Goal: Information Seeking & Learning: Learn about a topic

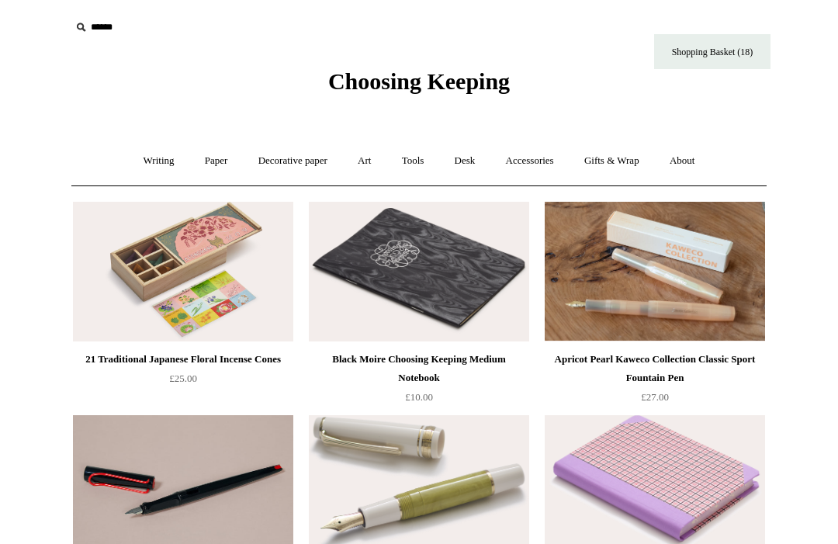
click at [479, 154] on link "Desk +" at bounding box center [464, 160] width 49 height 41
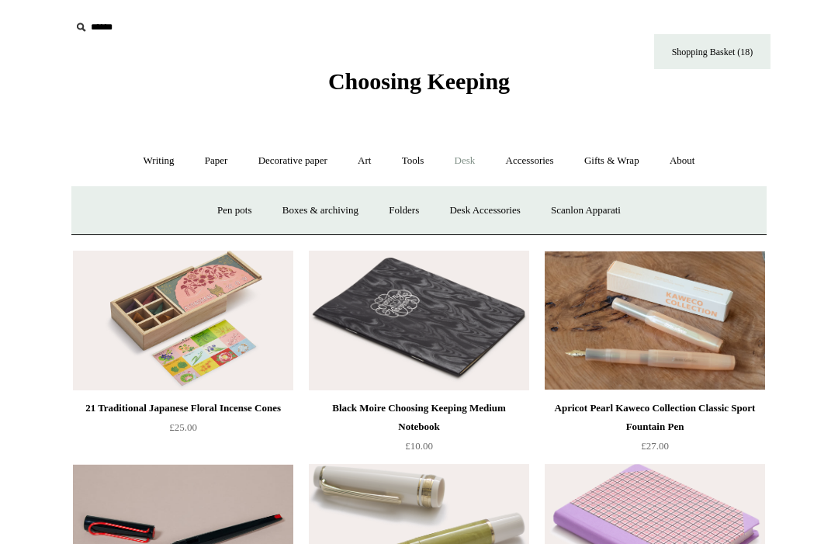
click at [421, 166] on link "Tools +" at bounding box center [413, 160] width 50 height 41
click at [508, 219] on link "Staplers +" at bounding box center [502, 210] width 60 height 41
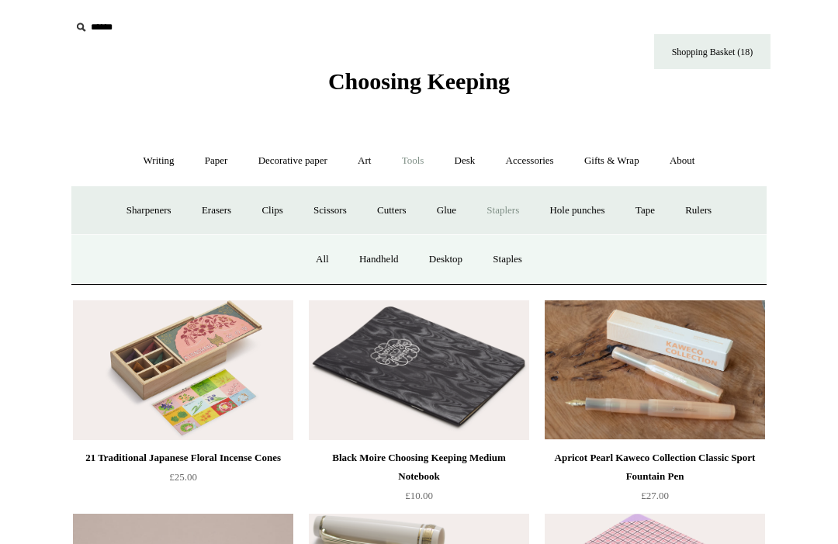
click at [463, 259] on link "Desktop" at bounding box center [445, 259] width 61 height 41
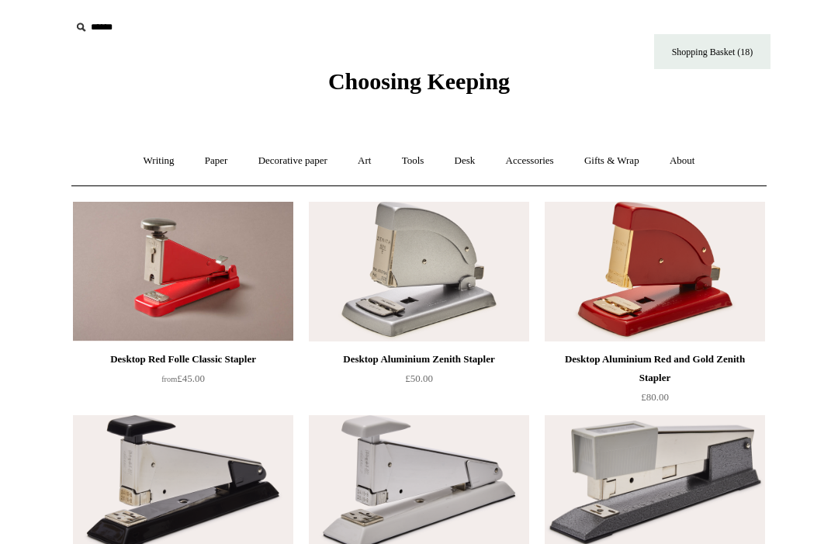
click at [132, 149] on link "Writing +" at bounding box center [159, 160] width 59 height 41
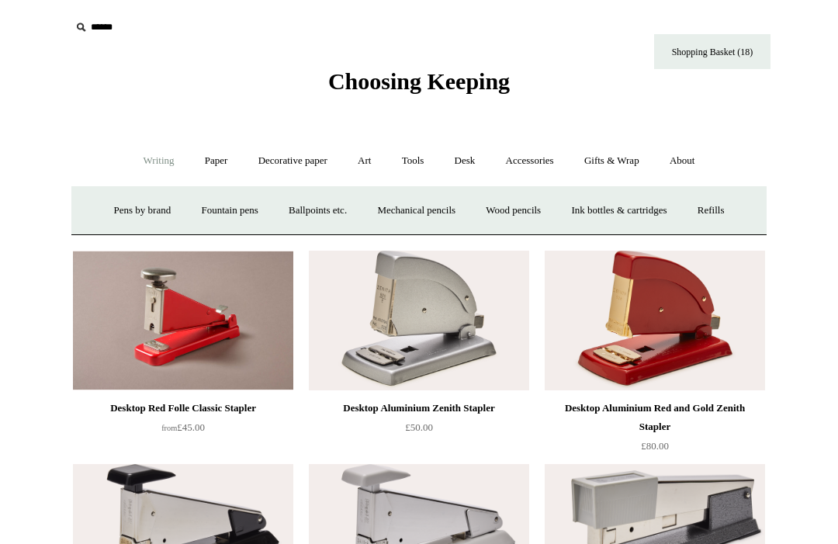
click at [116, 199] on link "Pens by brand +" at bounding box center [142, 210] width 85 height 41
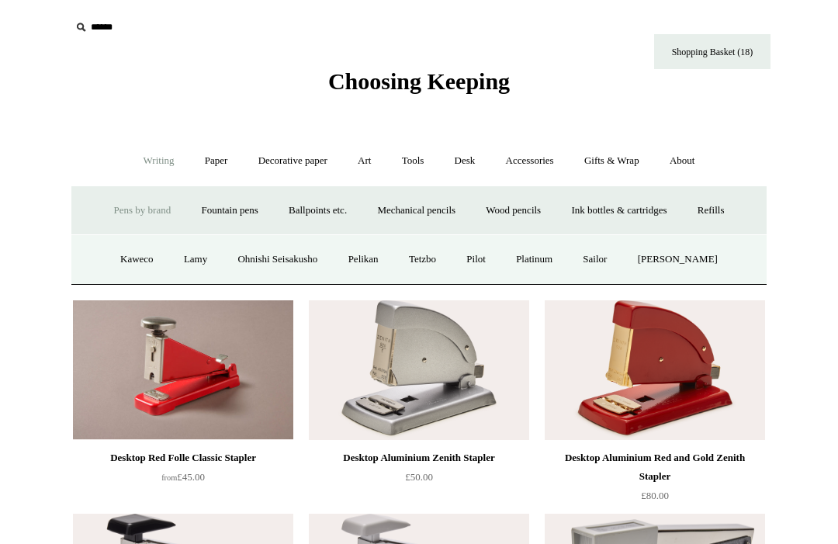
click at [223, 169] on link "Paper +" at bounding box center [216, 160] width 51 height 41
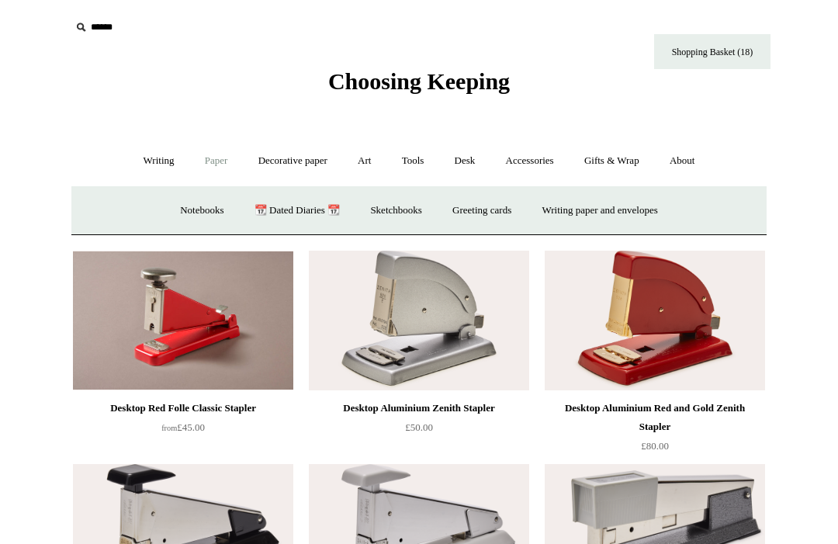
click at [362, 204] on link "Sketchbooks +" at bounding box center [395, 210] width 79 height 41
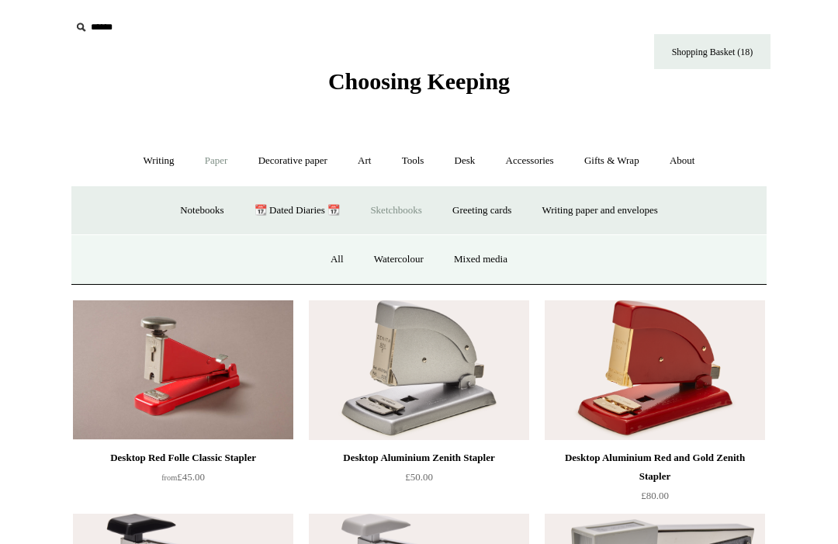
click at [385, 257] on link "Watercolour" at bounding box center [399, 259] width 78 height 41
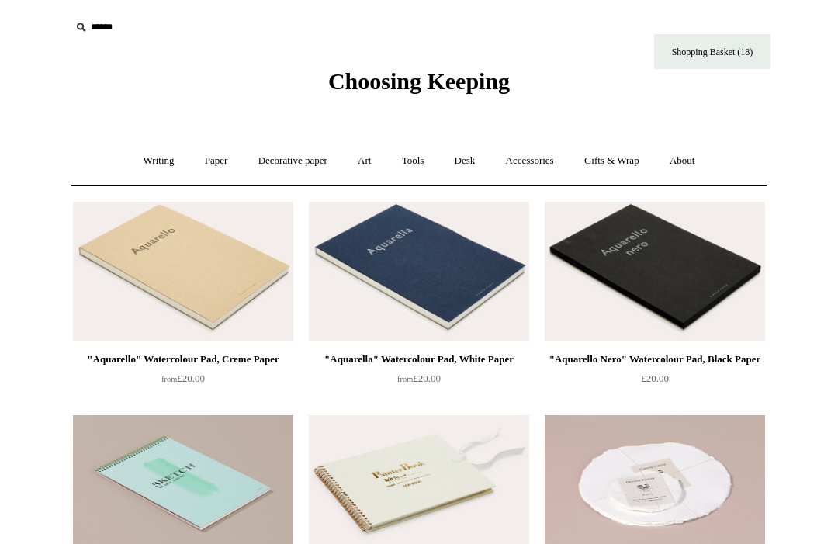
click at [95, 16] on input "text" at bounding box center [166, 27] width 191 height 29
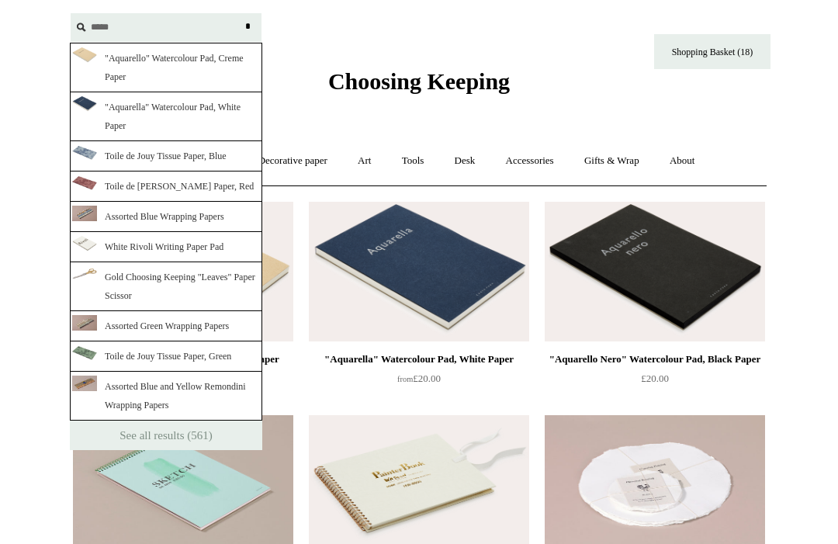
type input "*****"
click at [247, 26] on input "*" at bounding box center [248, 26] width 16 height 27
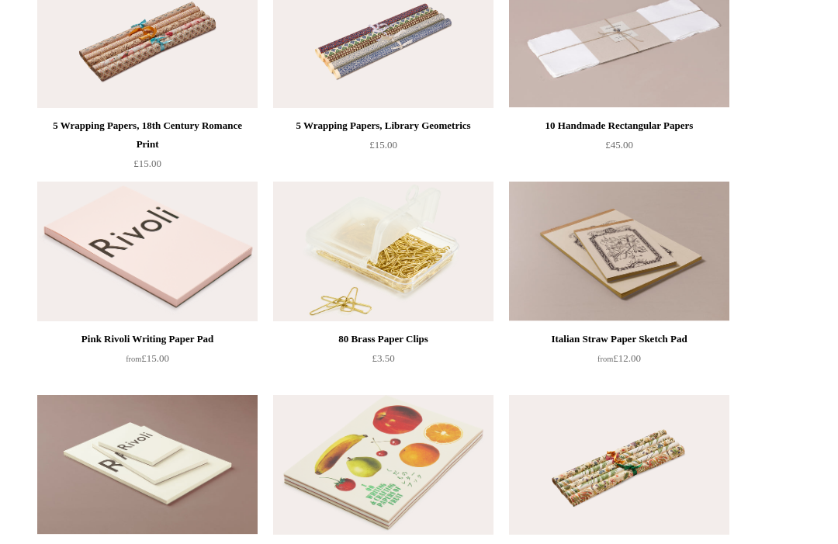
scroll to position [1422, 0]
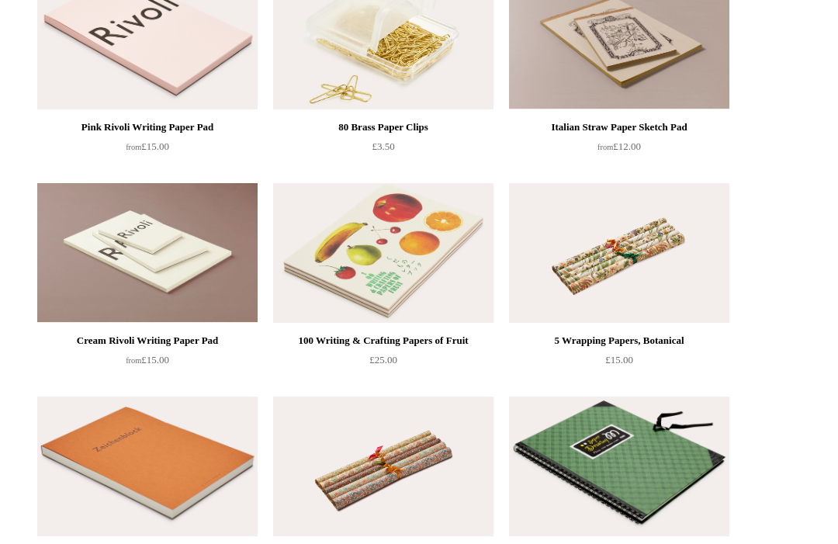
click at [347, 259] on img at bounding box center [383, 254] width 220 height 140
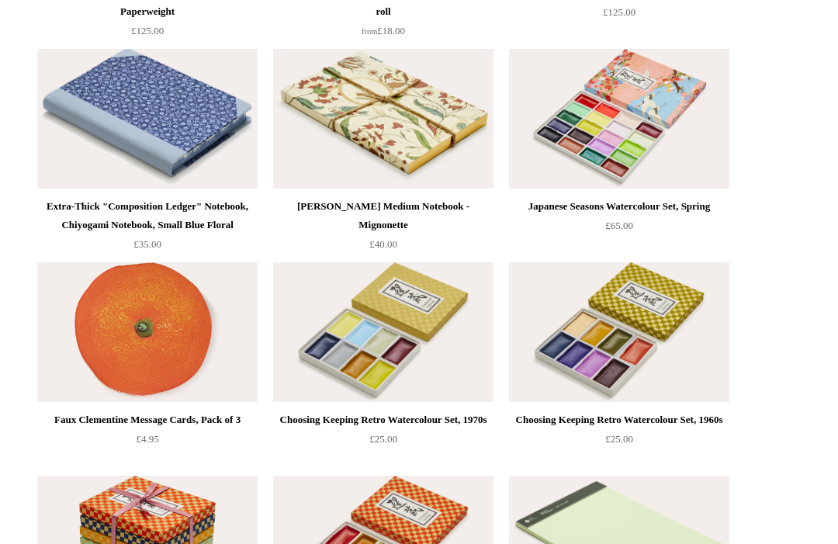
scroll to position [17256, 0]
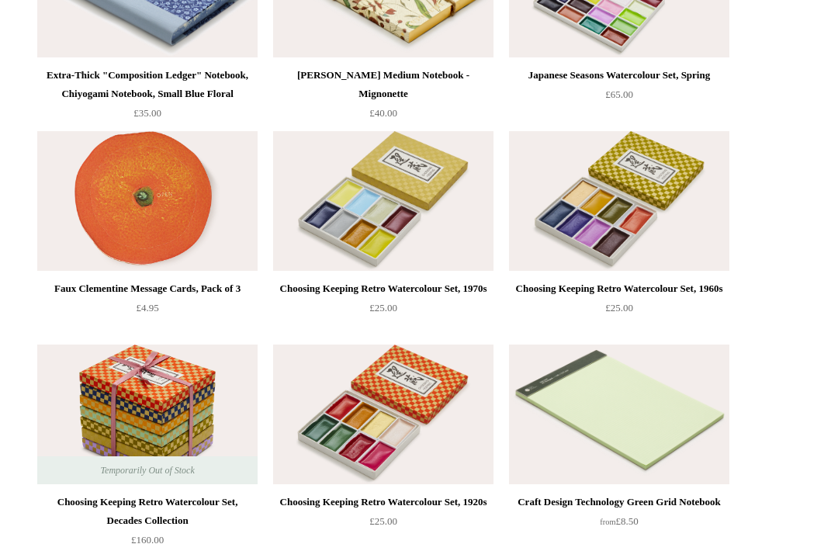
click at [348, 387] on img at bounding box center [383, 415] width 220 height 140
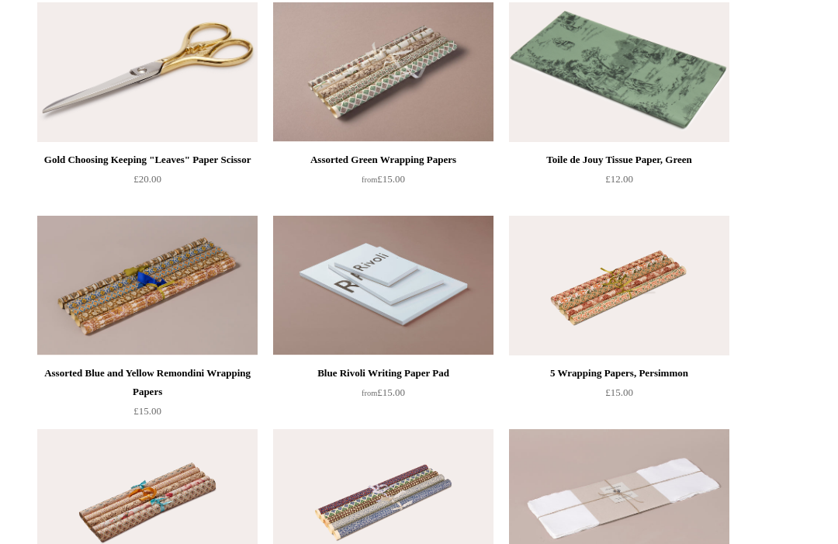
scroll to position [0, 0]
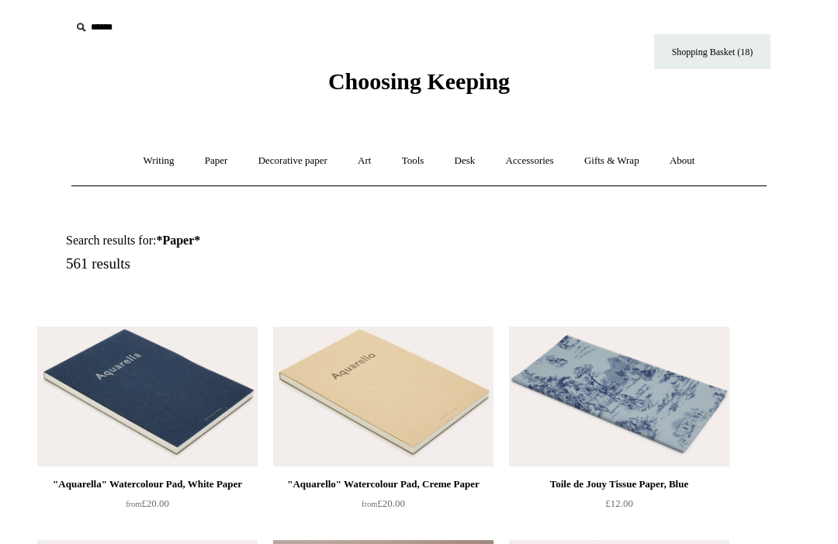
click at [106, 26] on input "text" at bounding box center [166, 27] width 191 height 29
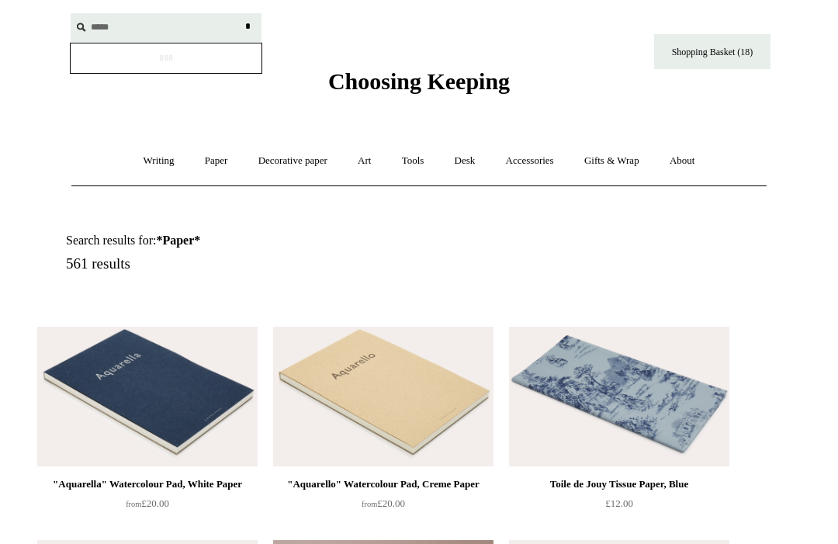
type input "*****"
click at [247, 26] on input "*" at bounding box center [248, 26] width 16 height 27
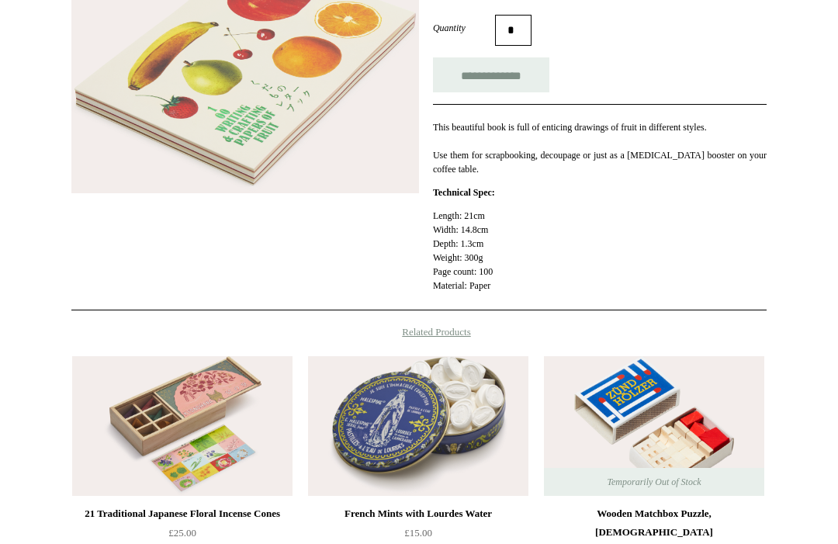
scroll to position [287, 0]
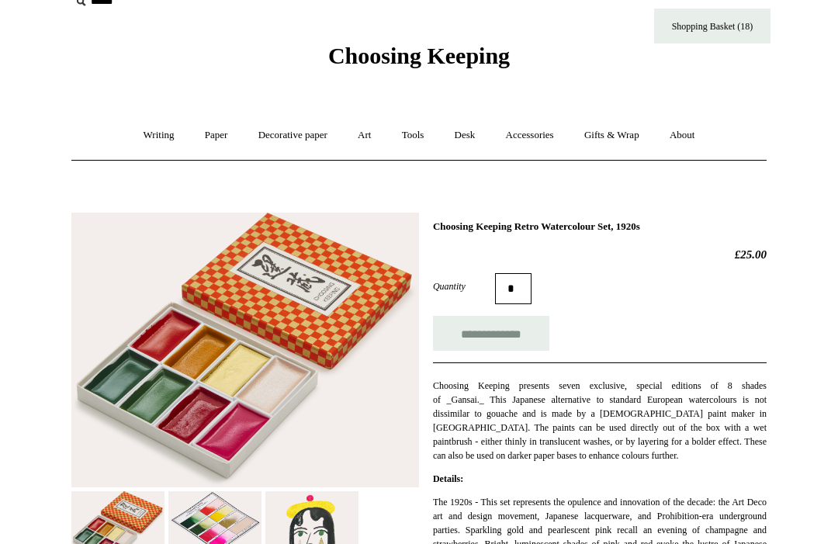
scroll to position [150, 0]
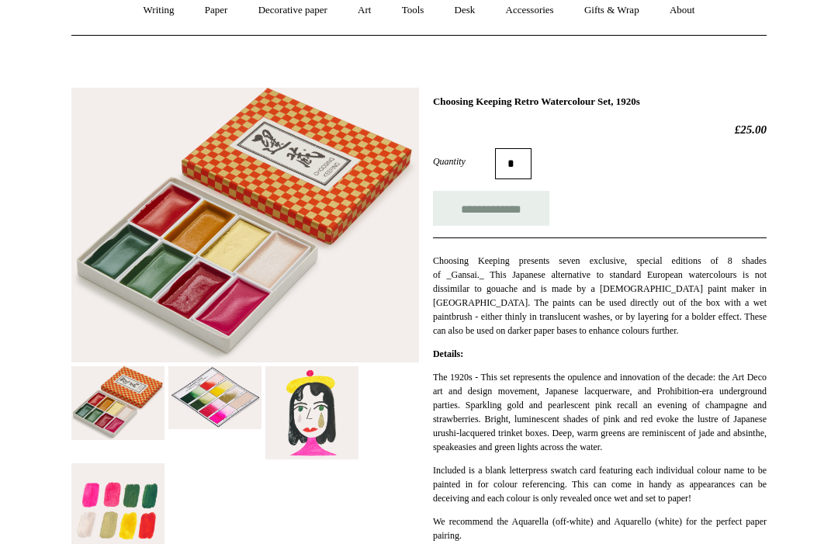
click at [200, 404] on img at bounding box center [214, 398] width 93 height 63
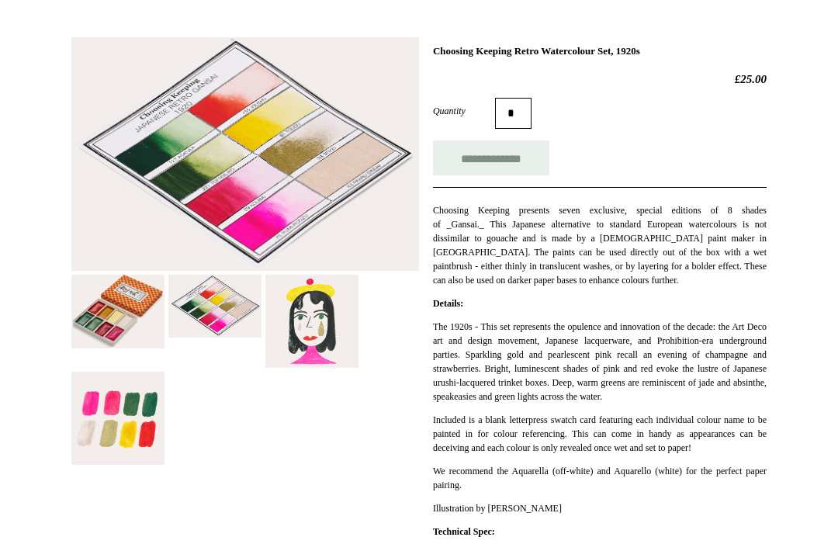
scroll to position [202, 0]
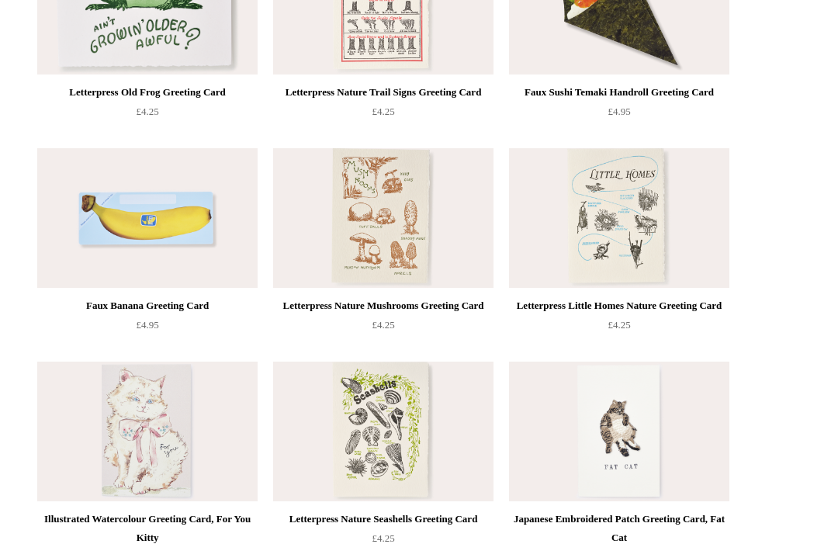
scroll to position [6827, 0]
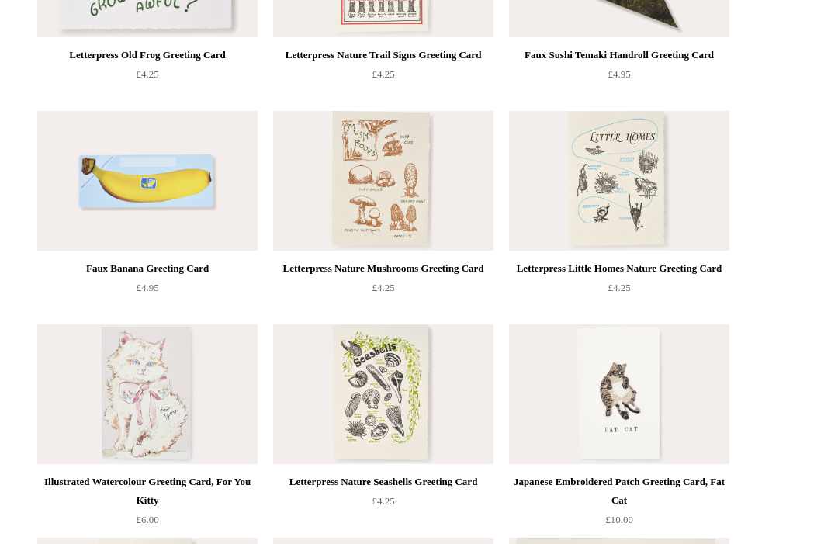
click at [122, 170] on img at bounding box center [147, 181] width 220 height 140
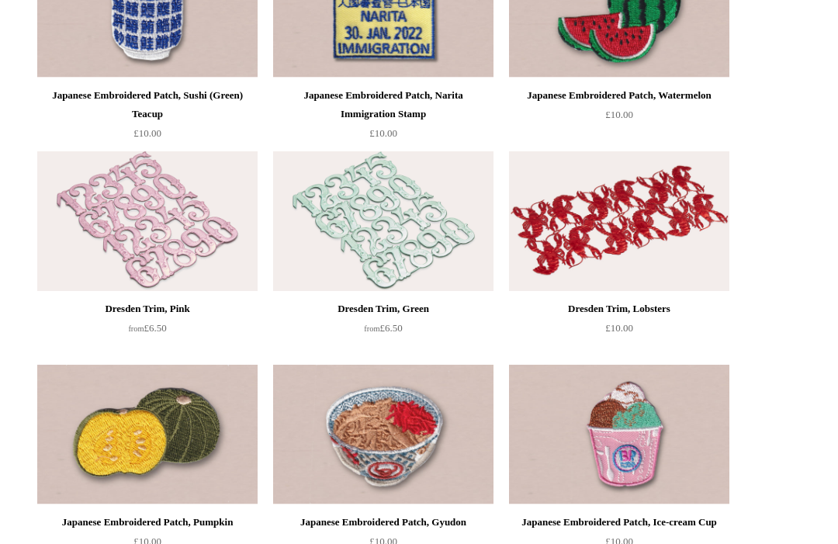
scroll to position [17238, 0]
click at [696, 199] on img at bounding box center [619, 220] width 220 height 140
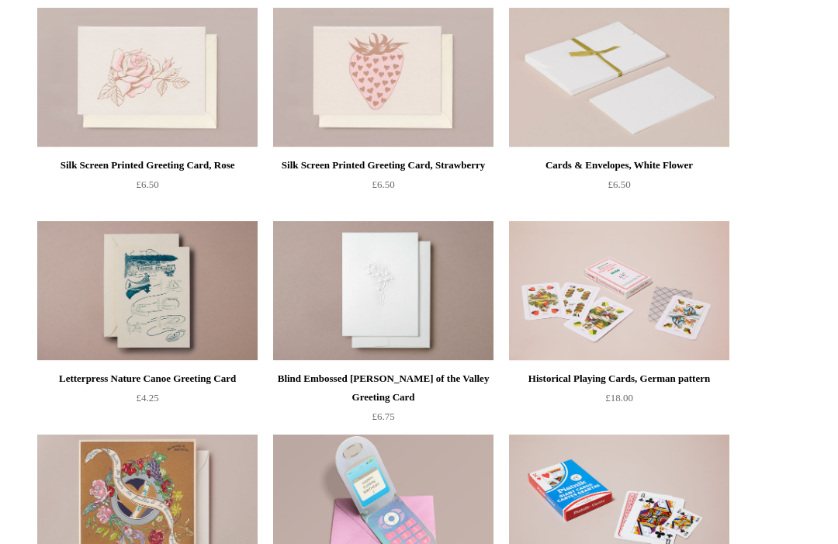
scroll to position [2257, 0]
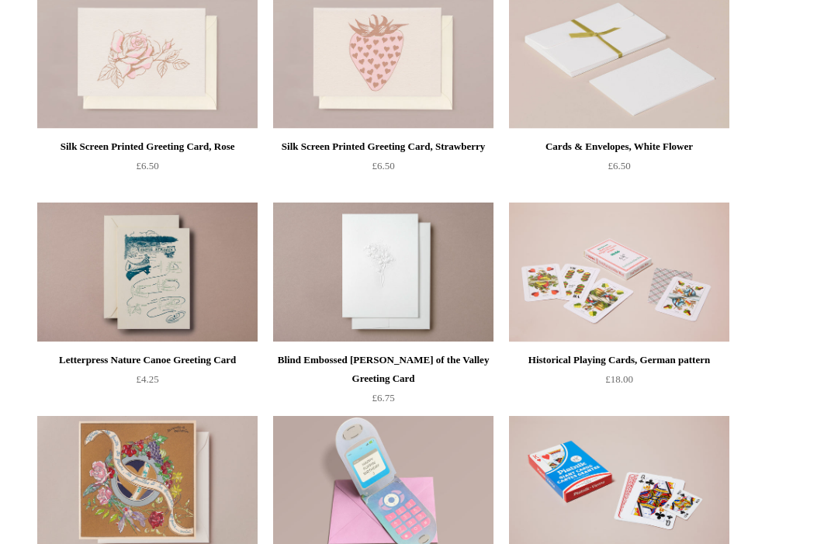
click at [319, 268] on img at bounding box center [383, 272] width 220 height 140
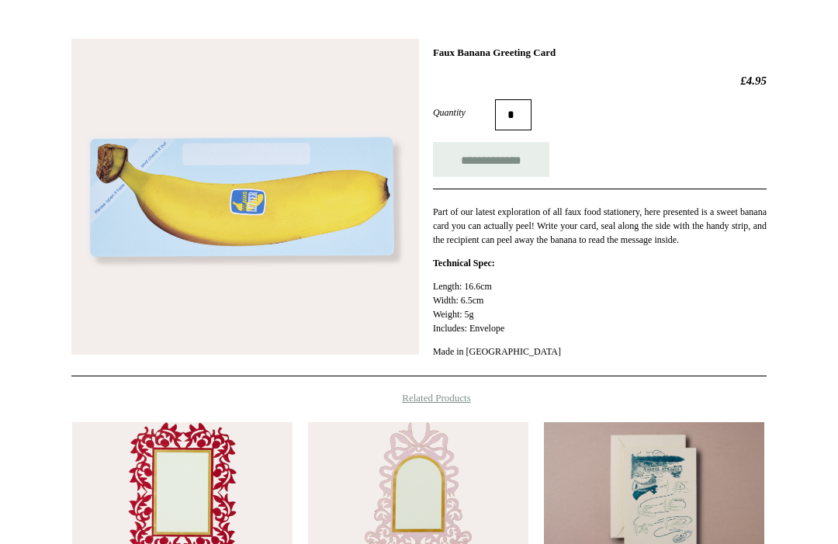
scroll to position [195, 0]
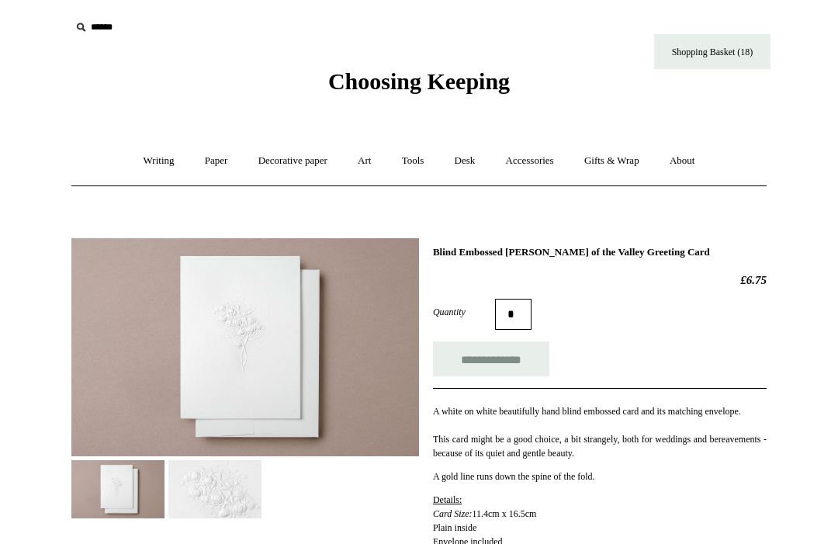
click at [244, 508] on img at bounding box center [214, 489] width 93 height 58
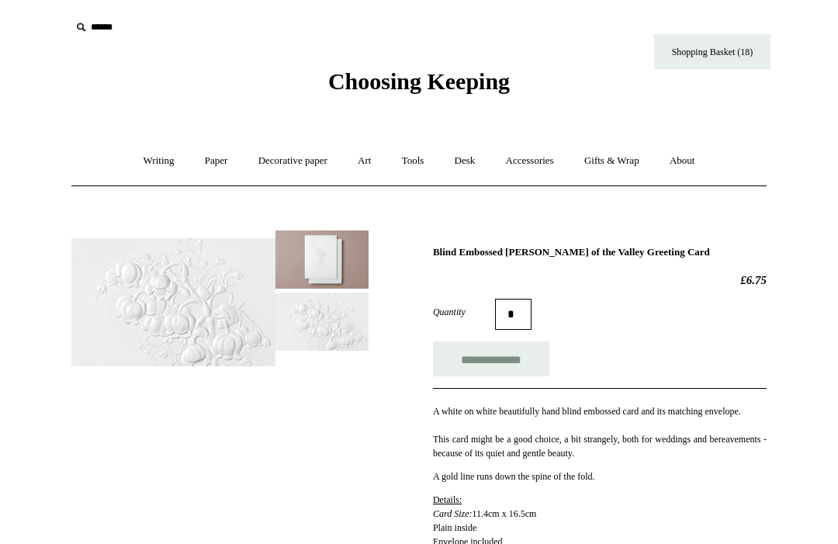
click at [105, 38] on input "text" at bounding box center [166, 27] width 191 height 29
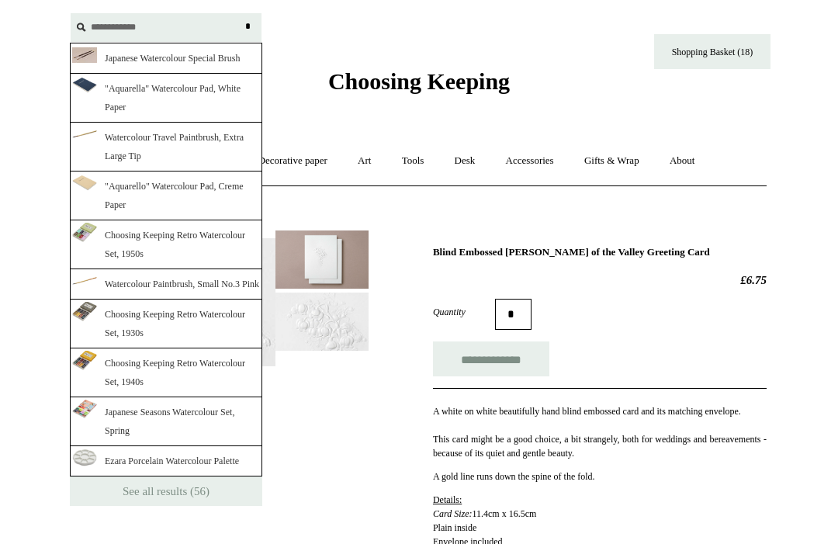
type input "**********"
click at [247, 26] on input "*" at bounding box center [248, 26] width 16 height 27
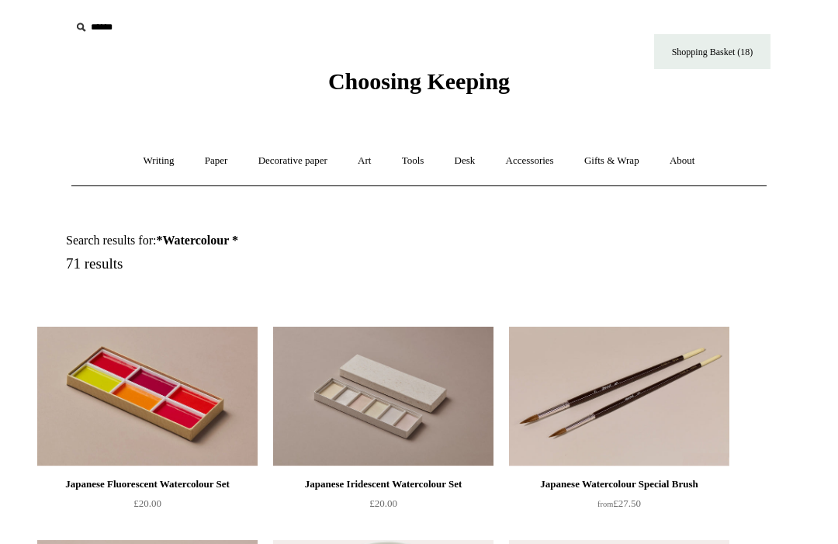
click at [420, 160] on link "Tools +" at bounding box center [413, 160] width 50 height 41
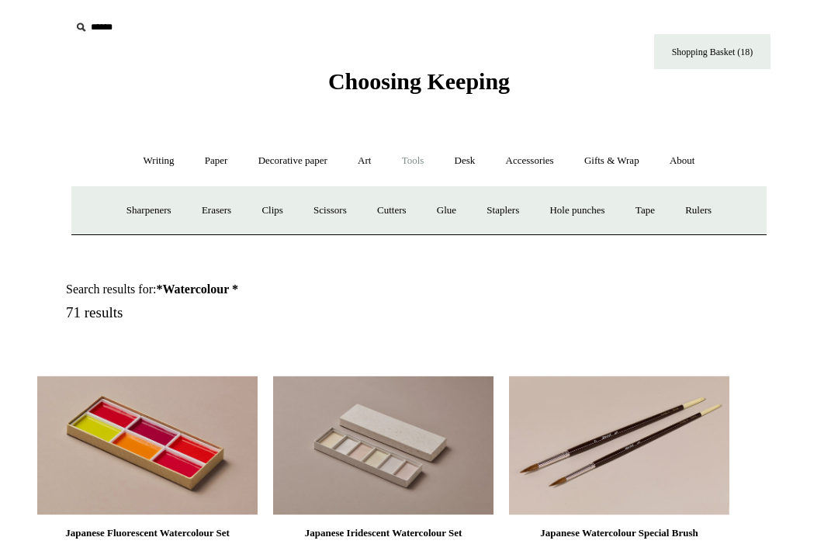
click at [112, 208] on link "Sharpeners" at bounding box center [148, 210] width 73 height 41
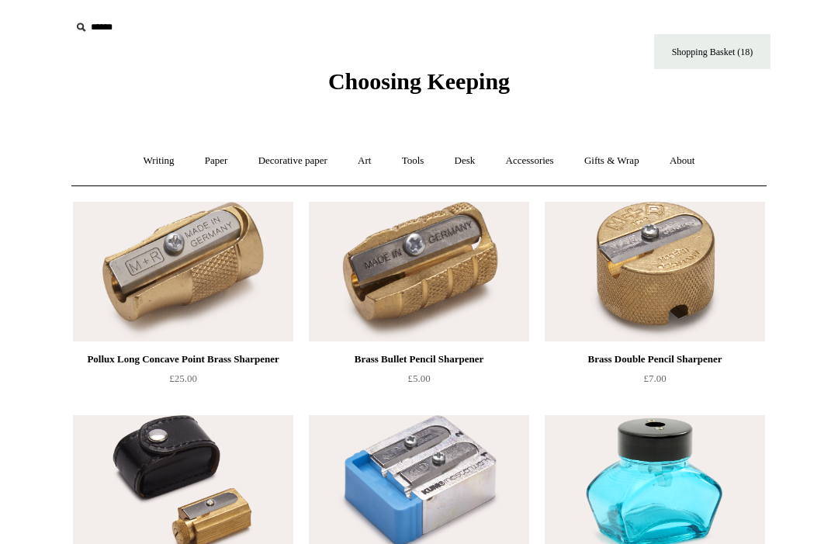
click at [413, 166] on link "Tools +" at bounding box center [413, 160] width 50 height 41
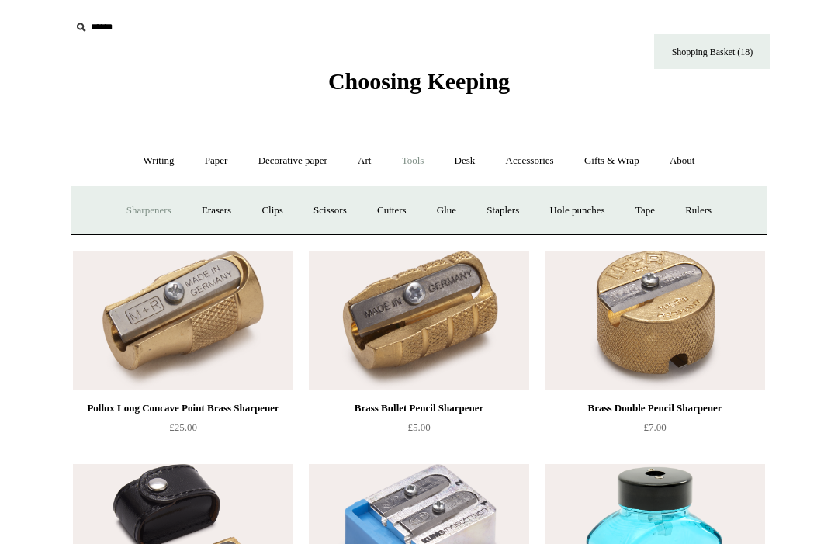
click at [212, 200] on link "Erasers" at bounding box center [216, 210] width 57 height 41
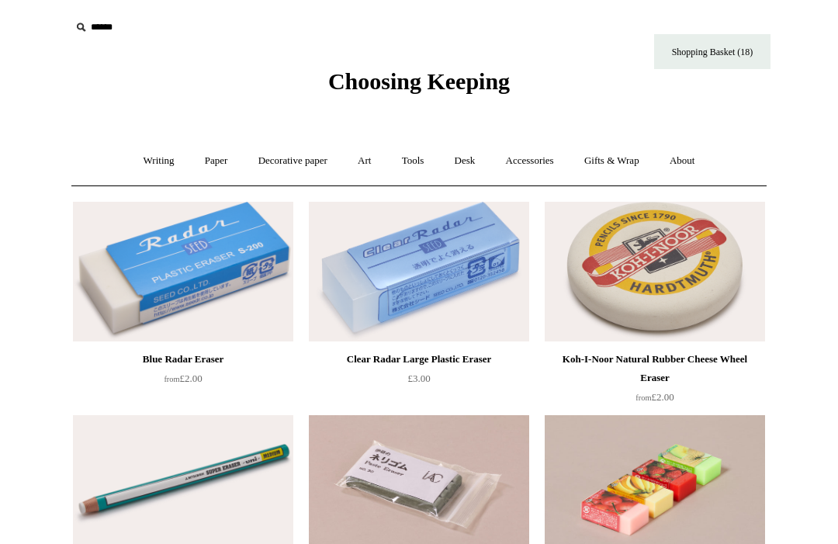
click at [121, 34] on input "text" at bounding box center [166, 27] width 191 height 29
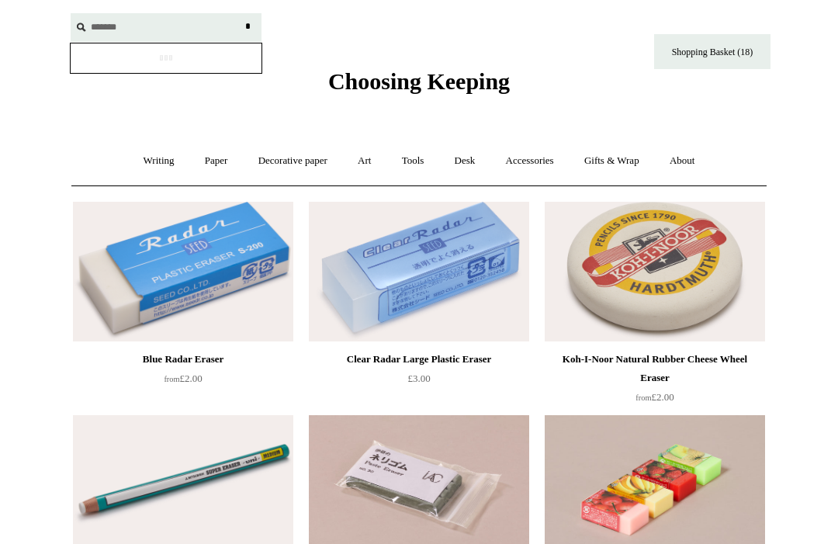
type input "*******"
click at [247, 26] on input "*" at bounding box center [248, 26] width 16 height 27
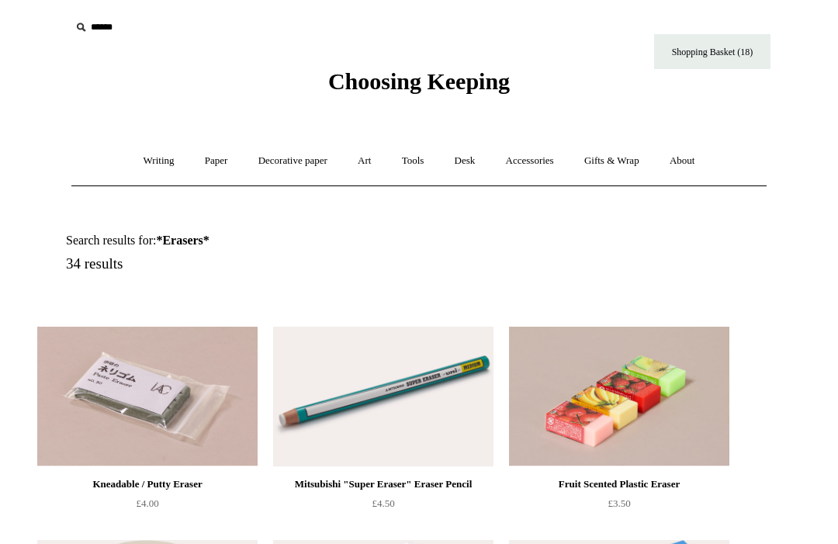
click at [102, 26] on input "text" at bounding box center [166, 27] width 191 height 29
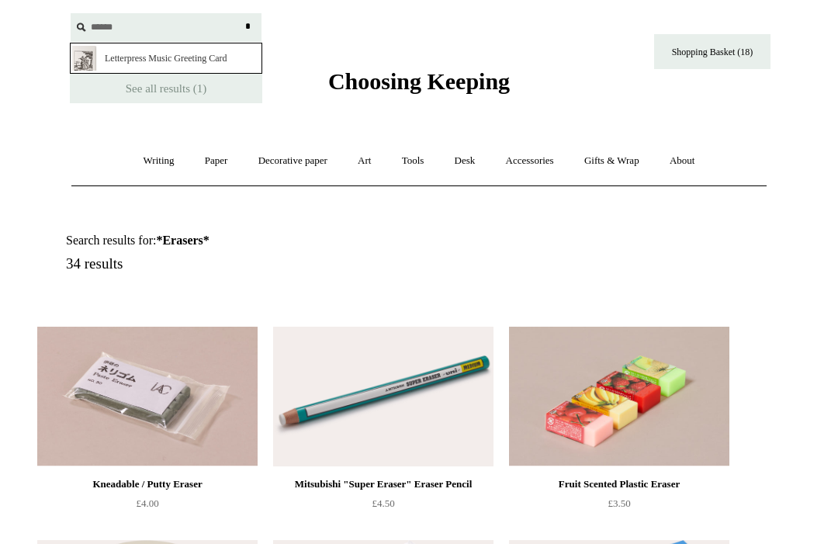
type input "*****"
click at [247, 26] on input "*" at bounding box center [248, 26] width 16 height 27
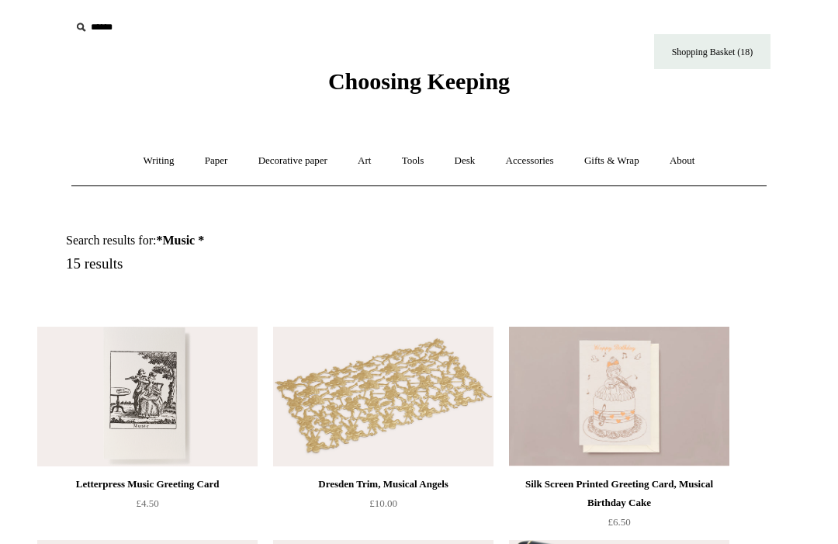
click at [108, 28] on input "text" at bounding box center [166, 27] width 191 height 29
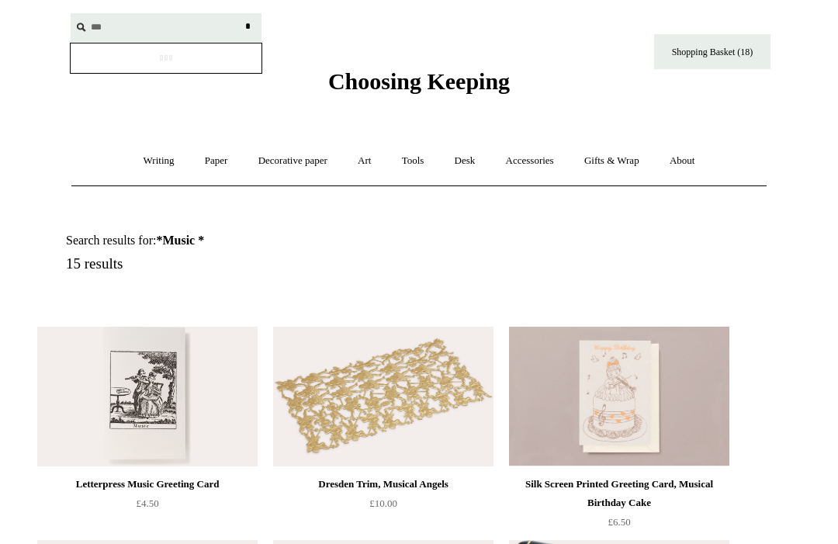
type input "***"
click at [247, 26] on input "*" at bounding box center [248, 26] width 16 height 27
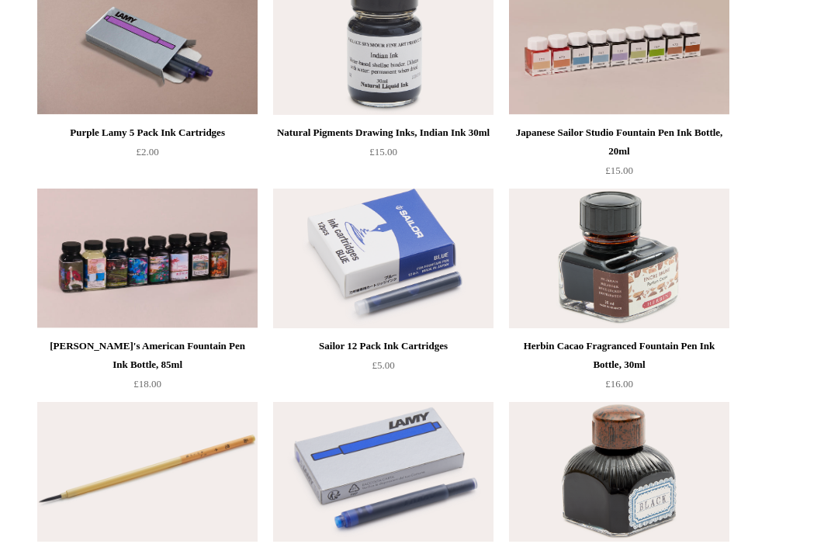
scroll to position [938, 0]
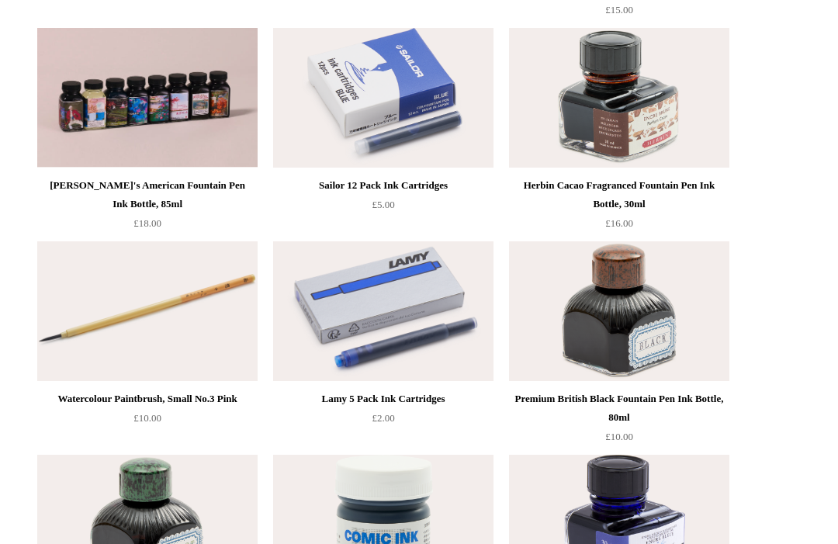
click at [700, 288] on img at bounding box center [619, 311] width 220 height 140
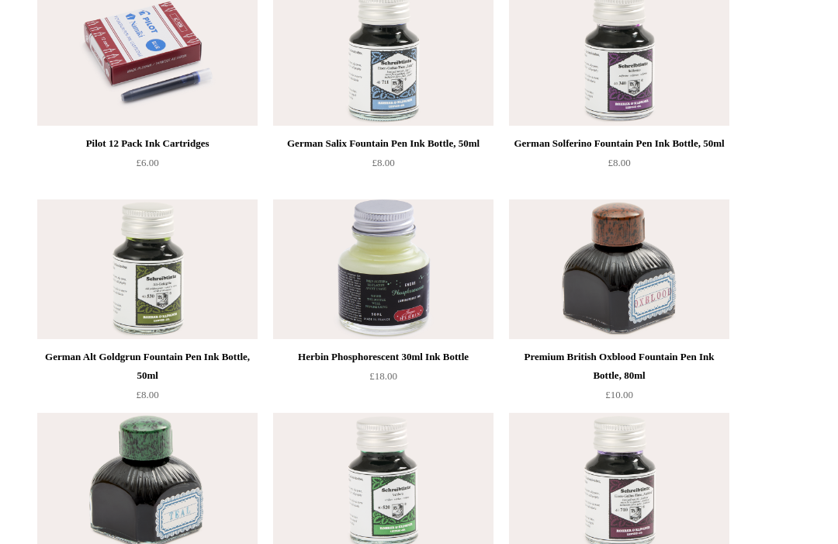
scroll to position [1841, 0]
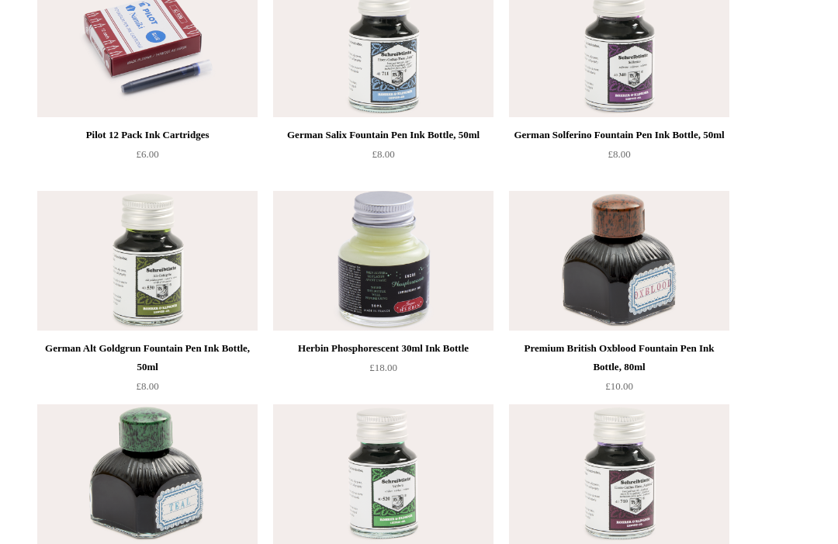
click at [316, 286] on img at bounding box center [383, 262] width 220 height 140
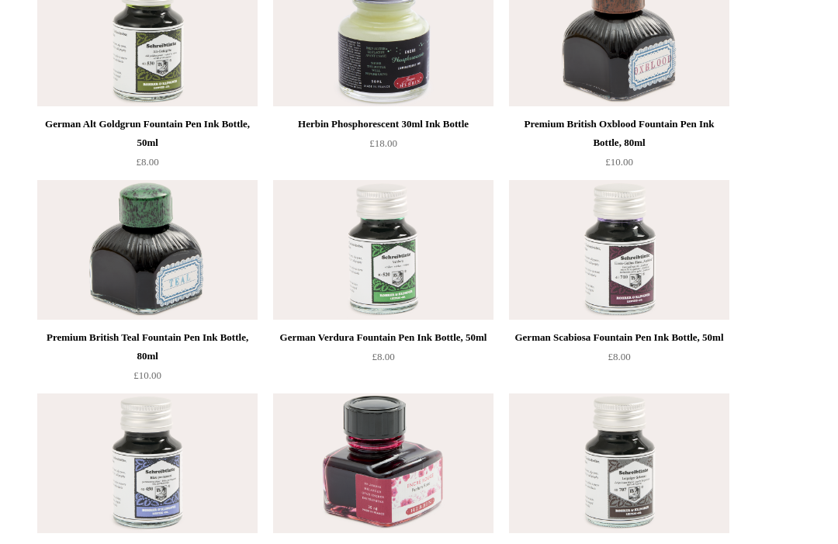
scroll to position [2270, 0]
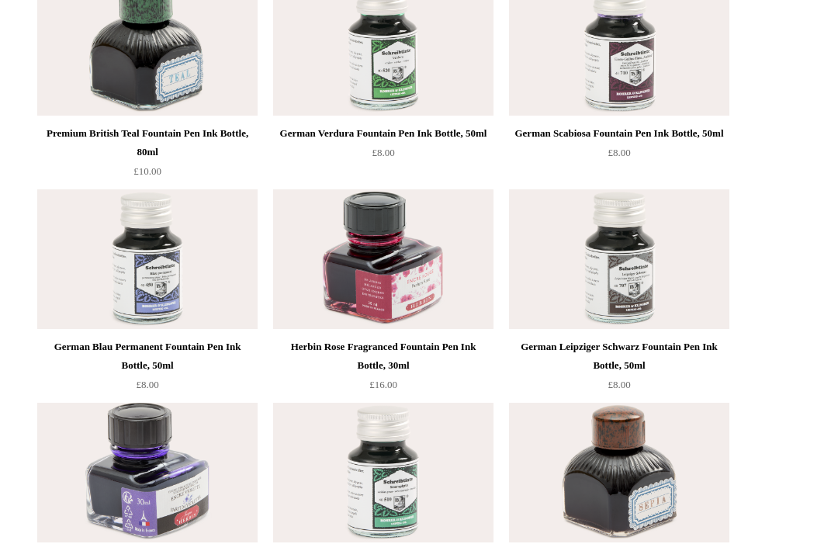
click at [91, 70] on img at bounding box center [147, 46] width 220 height 140
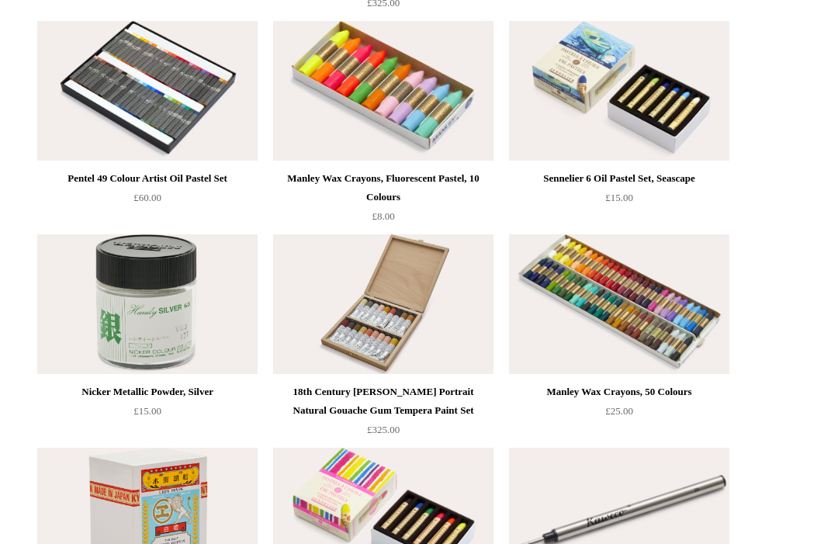
scroll to position [8903, 0]
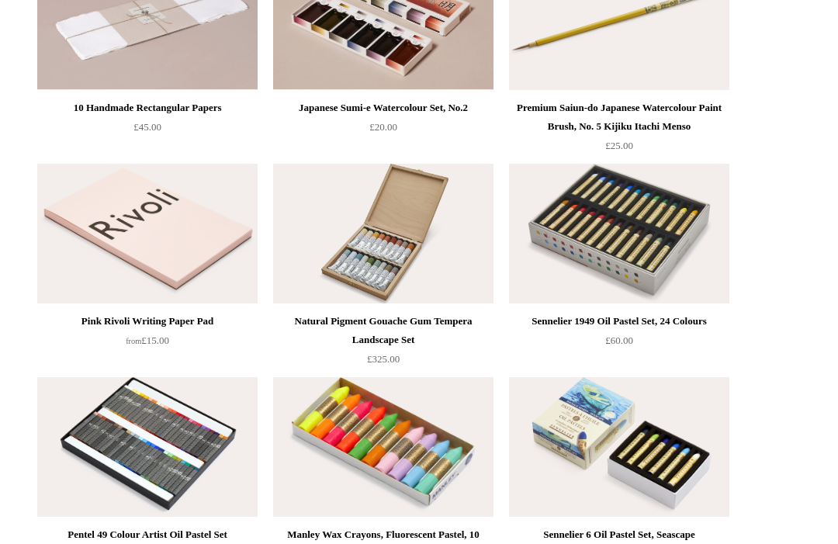
click at [61, 236] on img at bounding box center [147, 234] width 220 height 140
click at [71, 242] on img at bounding box center [147, 234] width 220 height 140
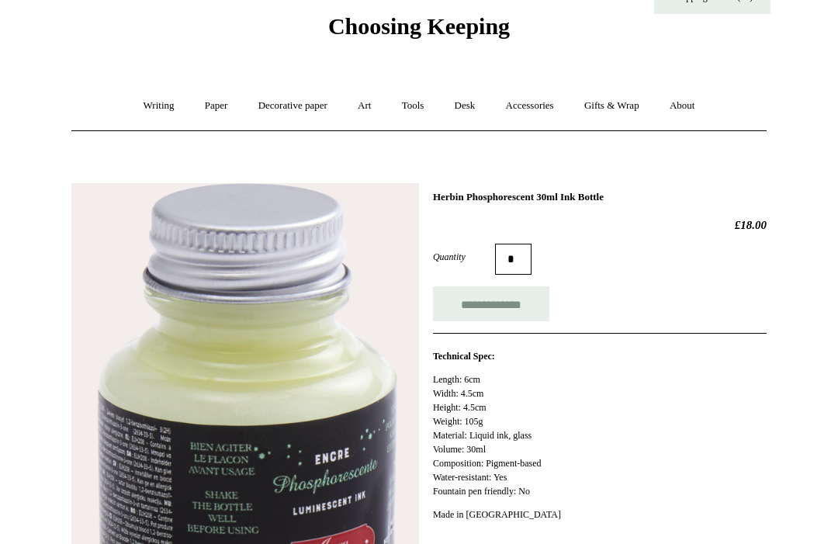
scroll to position [10, 0]
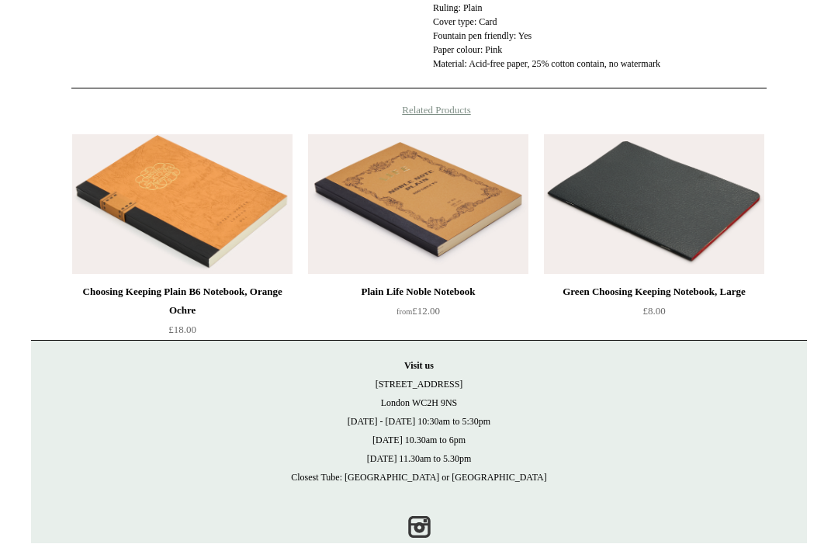
scroll to position [802, 0]
